Goal: Navigation & Orientation: Understand site structure

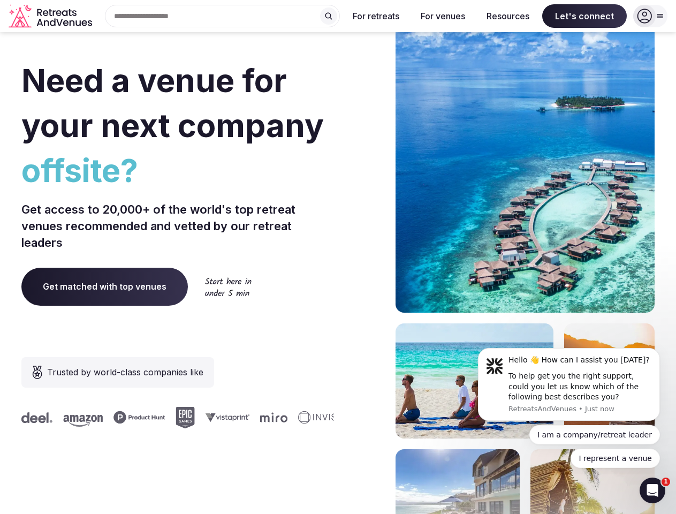
click at [338, 257] on div "Need a venue for your next company offsite? Get access to 20,000+ of the world'…" at bounding box center [337, 320] width 633 height 645
click at [223, 16] on div "Search Popular Destinations [GEOGRAPHIC_DATA], [GEOGRAPHIC_DATA] [GEOGRAPHIC_DA…" at bounding box center [217, 16] width 243 height 22
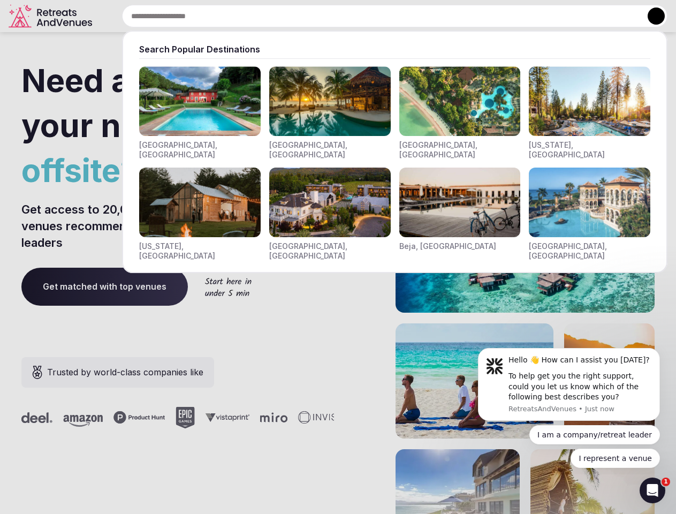
click at [328, 16] on input "text" at bounding box center [394, 16] width 545 height 22
click at [376, 16] on input "text" at bounding box center [394, 16] width 545 height 22
click at [442, 16] on input "text" at bounding box center [394, 16] width 545 height 22
click at [508, 16] on input "text" at bounding box center [394, 16] width 545 height 22
click at [584, 16] on input "text" at bounding box center [394, 16] width 545 height 22
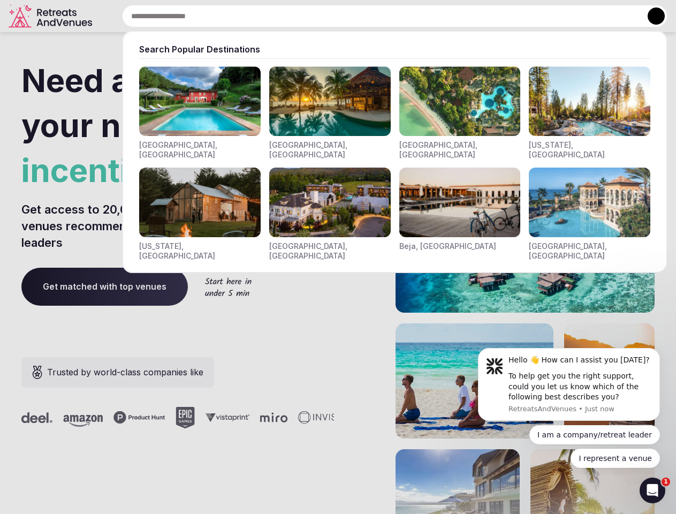
click at [650, 16] on button at bounding box center [655, 15] width 17 height 17
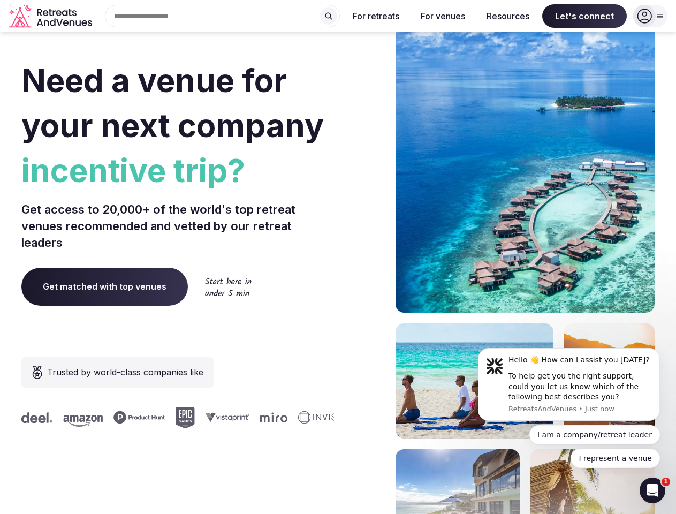
click at [569, 384] on div "To help get you the right support, could you let us know which of the following…" at bounding box center [579, 387] width 143 height 32
